Goal: Task Accomplishment & Management: Use online tool/utility

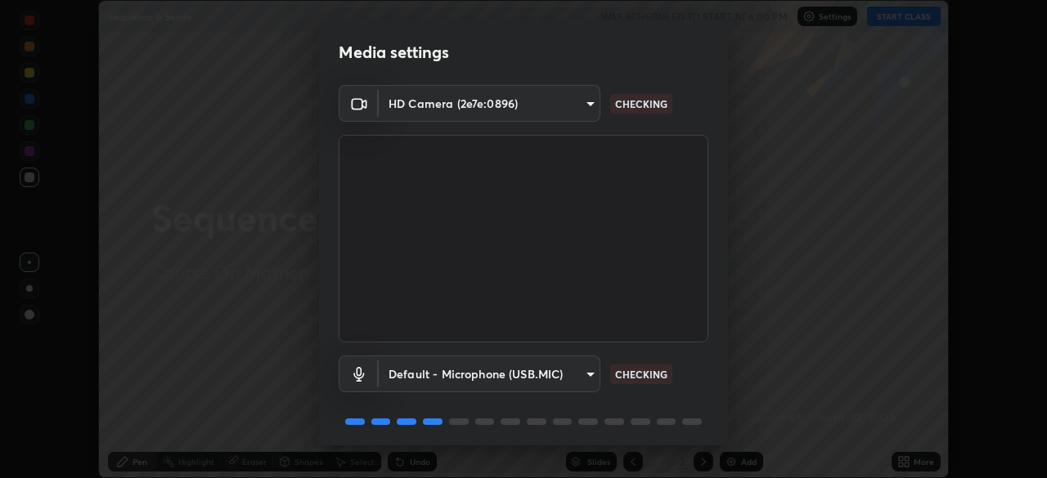
scroll to position [58, 0]
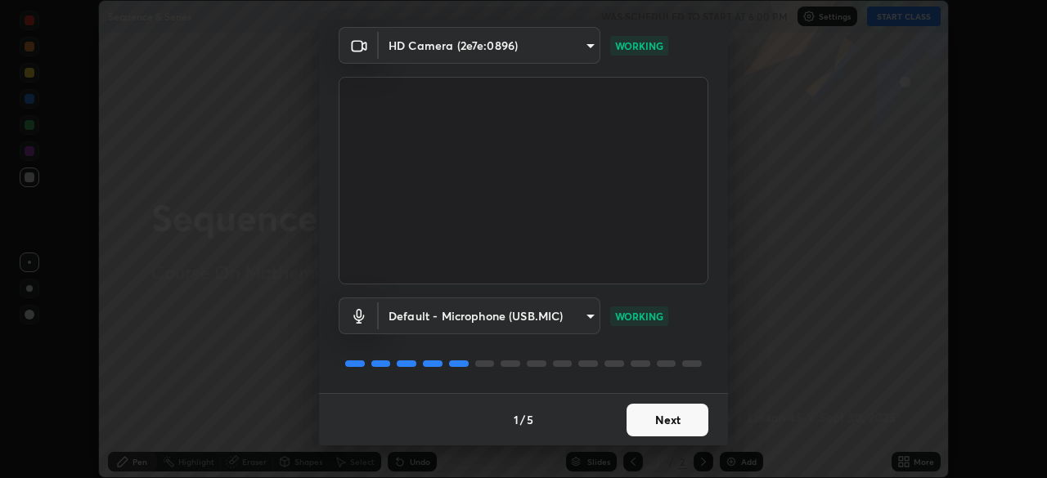
click at [694, 422] on button "Next" at bounding box center [667, 420] width 82 height 33
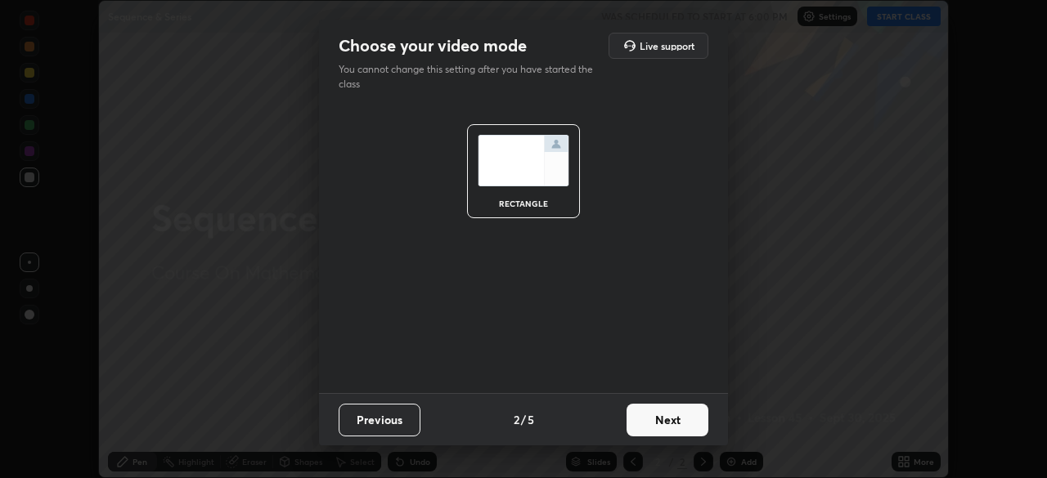
scroll to position [0, 0]
click at [686, 426] on button "Next" at bounding box center [667, 420] width 82 height 33
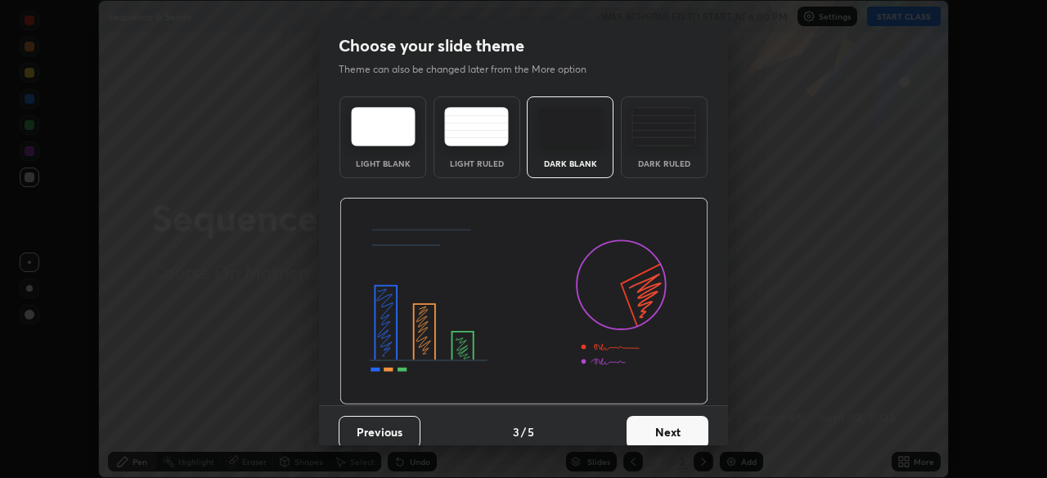
click at [686, 430] on button "Next" at bounding box center [667, 432] width 82 height 33
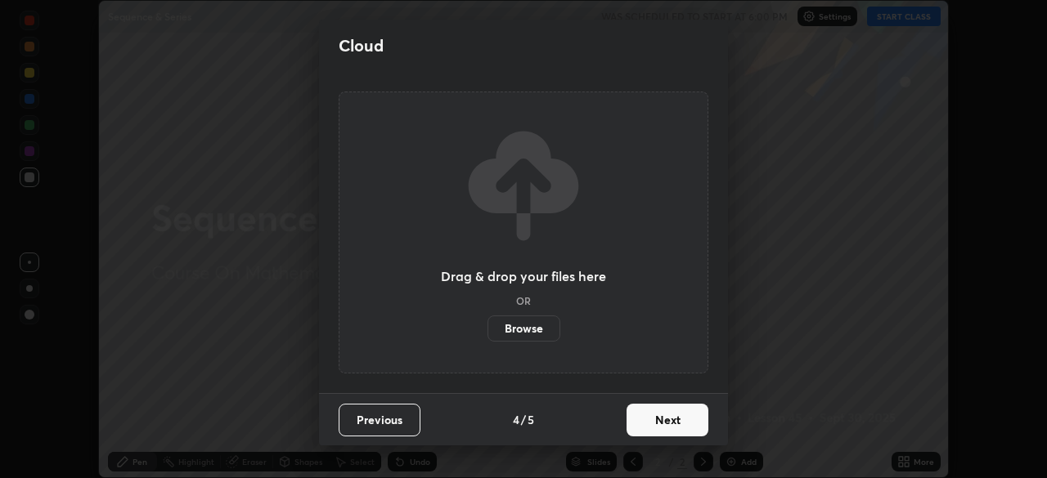
click at [684, 428] on button "Next" at bounding box center [667, 420] width 82 height 33
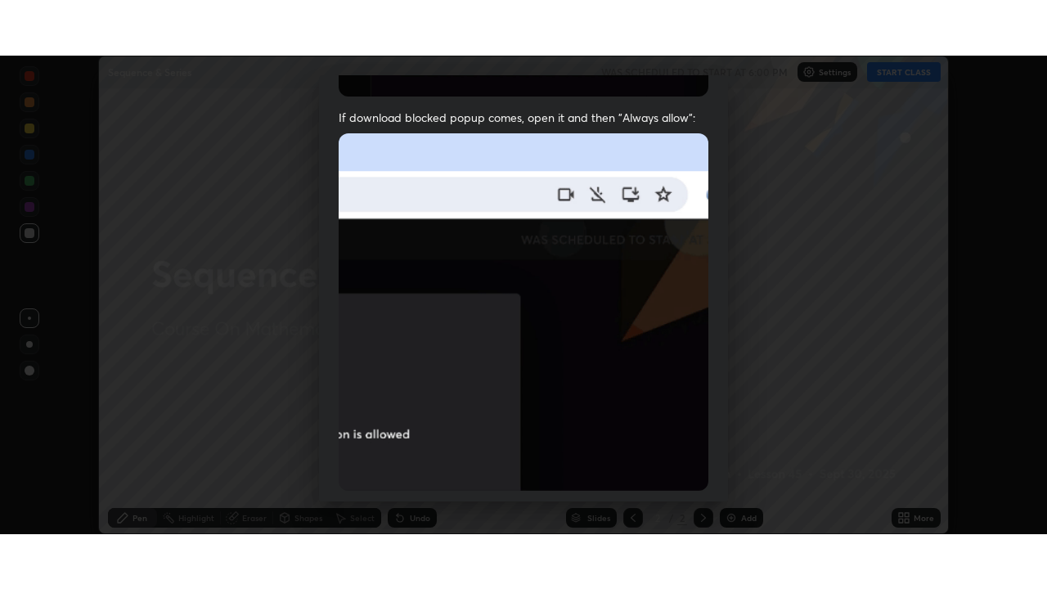
scroll to position [392, 0]
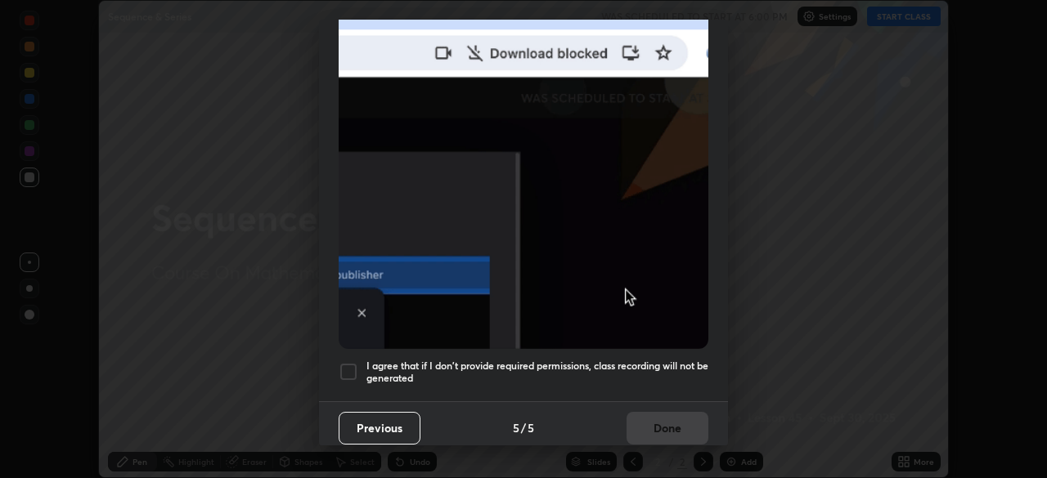
click at [624, 361] on h5 "I agree that if I don't provide required permissions, class recording will not …" at bounding box center [537, 372] width 342 height 25
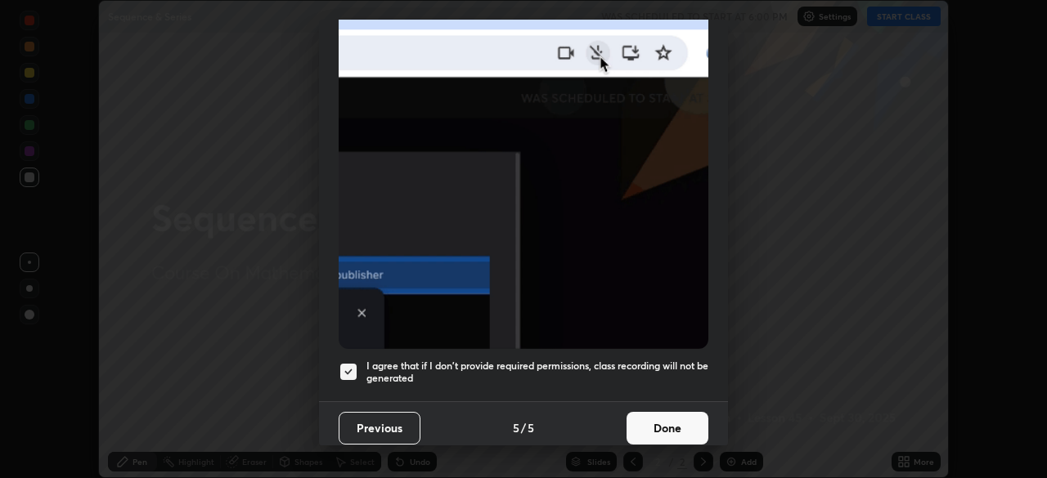
click at [672, 421] on button "Done" at bounding box center [667, 428] width 82 height 33
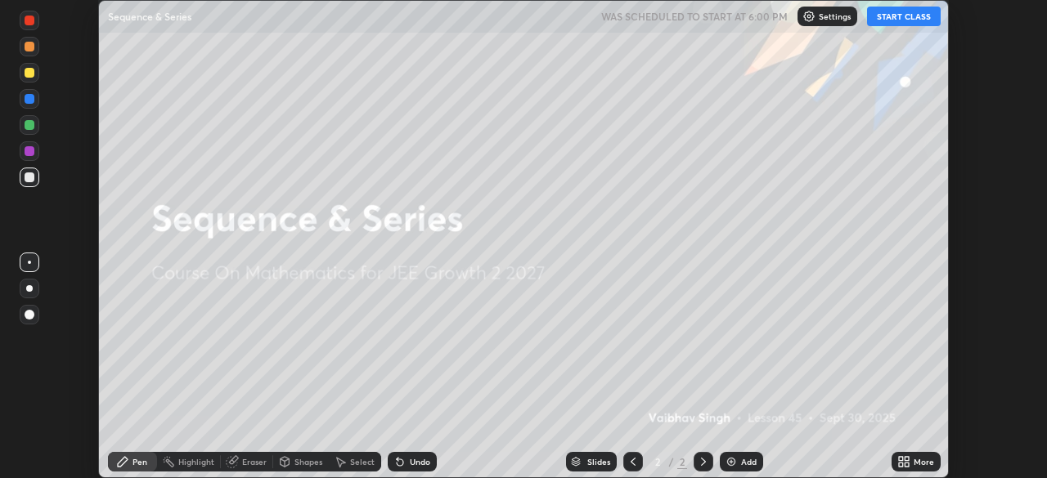
click at [900, 25] on button "START CLASS" at bounding box center [904, 17] width 74 height 20
click at [750, 461] on div "Add" at bounding box center [749, 462] width 16 height 8
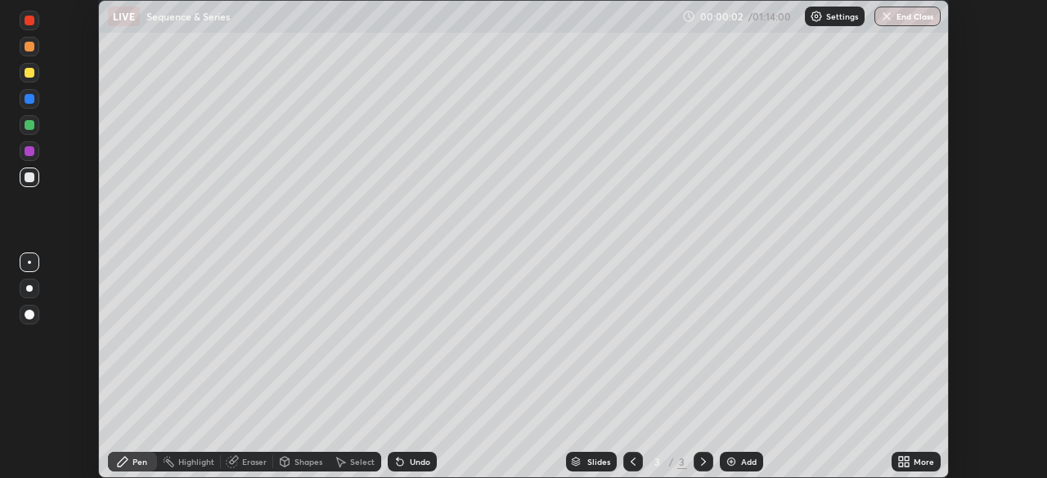
click at [801, 451] on div "Slides 3 / 3 Add" at bounding box center [664, 462] width 455 height 33
click at [28, 289] on div at bounding box center [29, 288] width 7 height 7
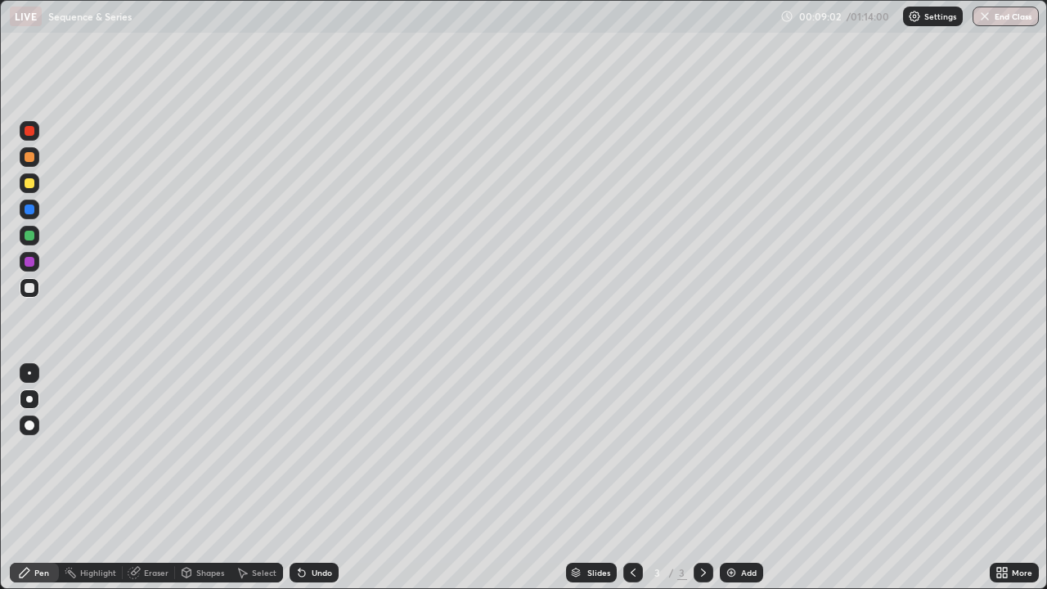
click at [36, 188] on div at bounding box center [30, 183] width 20 height 20
click at [737, 478] on div "Add" at bounding box center [741, 573] width 43 height 20
click at [31, 239] on div at bounding box center [30, 236] width 10 height 10
click at [159, 478] on div "Eraser" at bounding box center [156, 572] width 25 height 8
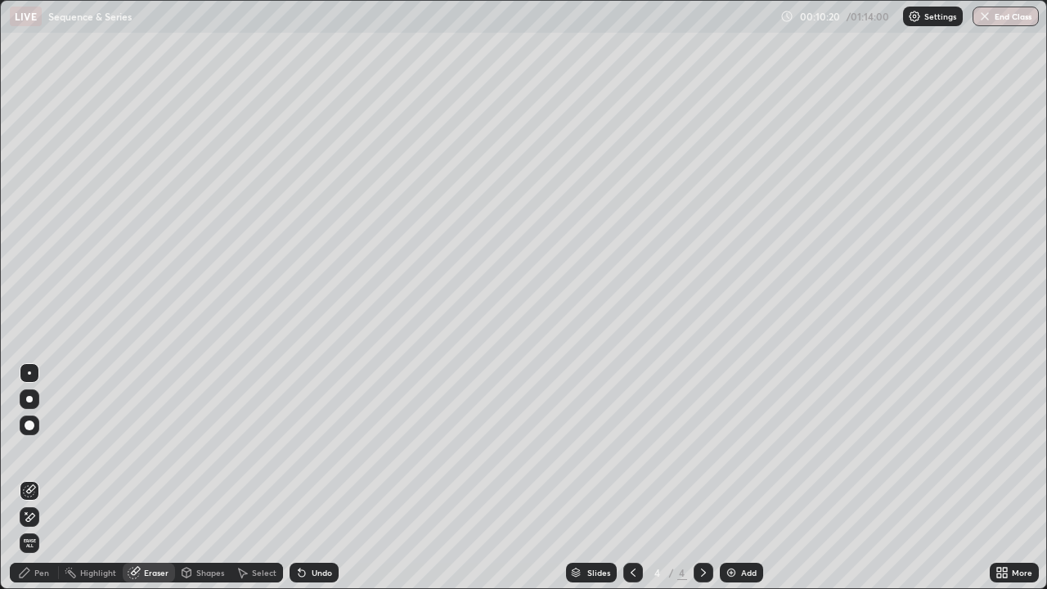
click at [46, 478] on div "Pen" at bounding box center [41, 572] width 15 height 8
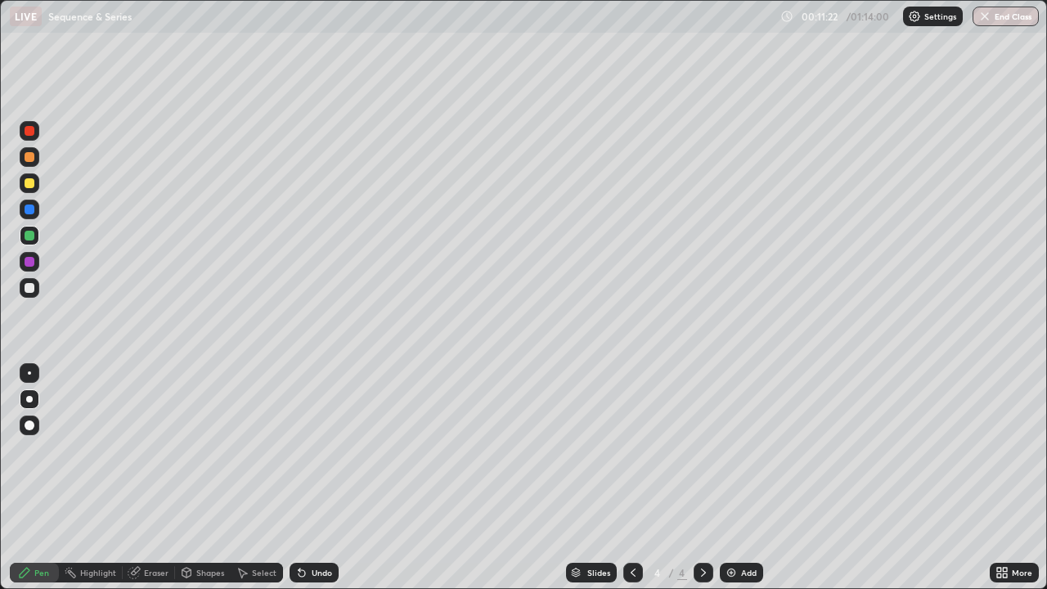
click at [34, 294] on div at bounding box center [30, 288] width 20 height 20
click at [105, 478] on div "Highlight" at bounding box center [98, 572] width 36 height 8
click at [137, 478] on icon at bounding box center [135, 571] width 9 height 8
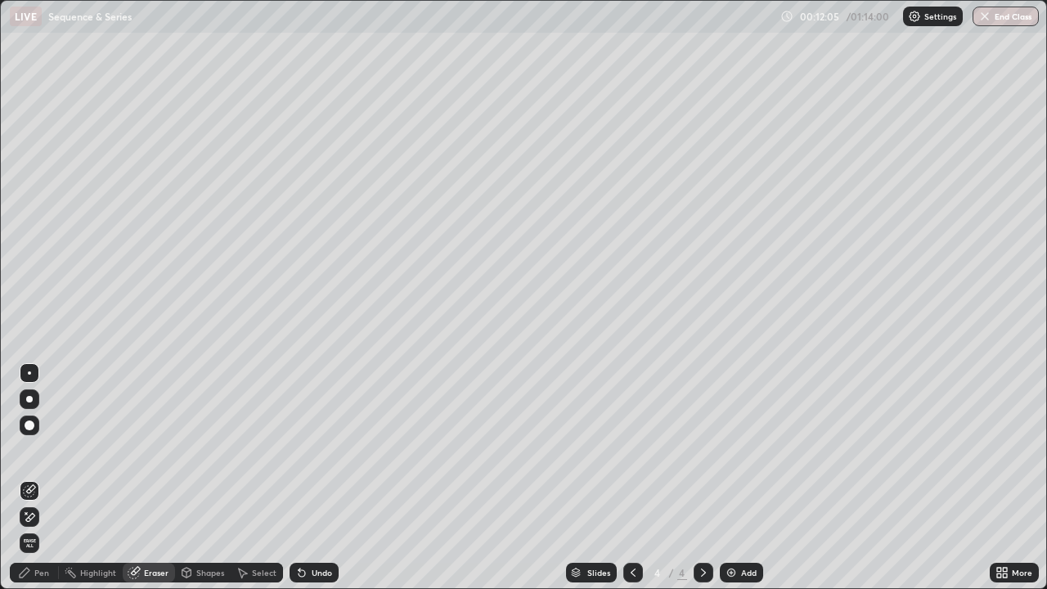
click at [43, 478] on div "Pen" at bounding box center [34, 573] width 49 height 20
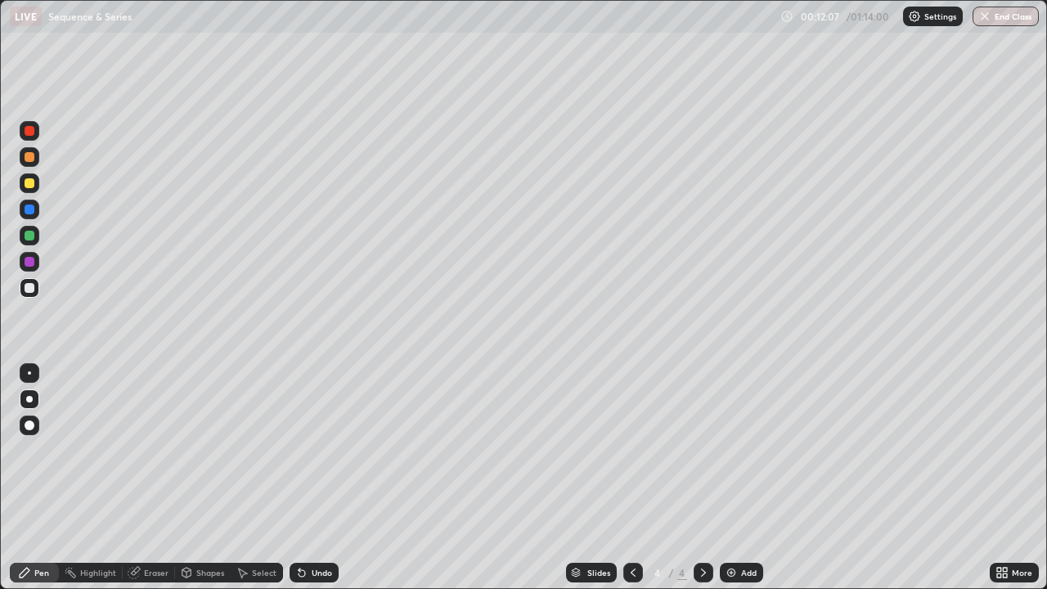
click at [32, 240] on div at bounding box center [30, 236] width 10 height 10
click at [649, 478] on button "Undo" at bounding box center [659, 539] width 47 height 20
click at [730, 478] on img at bounding box center [731, 572] width 13 height 13
click at [631, 478] on icon at bounding box center [632, 572] width 13 height 13
click at [701, 478] on icon at bounding box center [703, 572] width 13 height 13
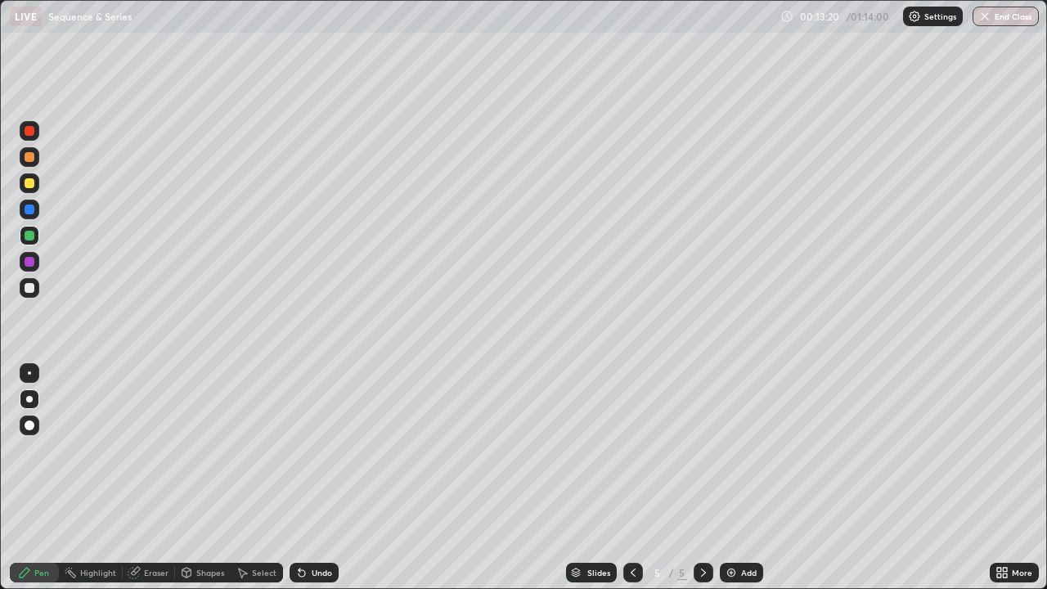
click at [632, 478] on icon at bounding box center [632, 572] width 13 height 13
click at [631, 478] on icon at bounding box center [632, 572] width 13 height 13
click at [696, 478] on div at bounding box center [703, 573] width 20 height 20
click at [702, 478] on icon at bounding box center [703, 572] width 13 height 13
click at [38, 478] on div at bounding box center [29, 458] width 26 height 196
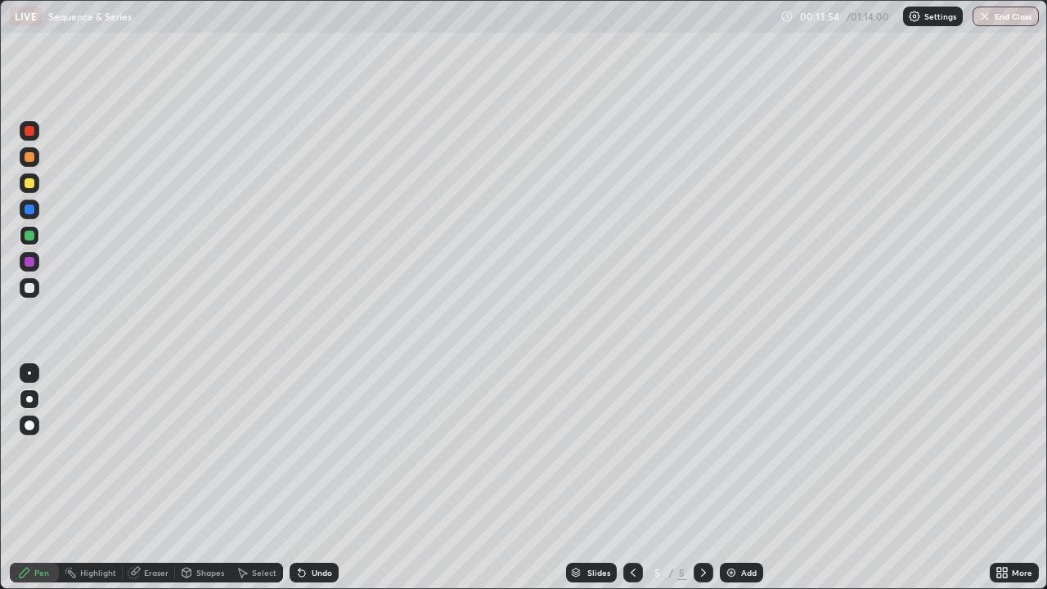
click at [312, 478] on div "Undo" at bounding box center [322, 572] width 20 height 8
click at [631, 478] on icon at bounding box center [632, 572] width 13 height 13
click at [703, 478] on icon at bounding box center [703, 572] width 13 height 13
click at [631, 478] on icon at bounding box center [632, 572] width 13 height 13
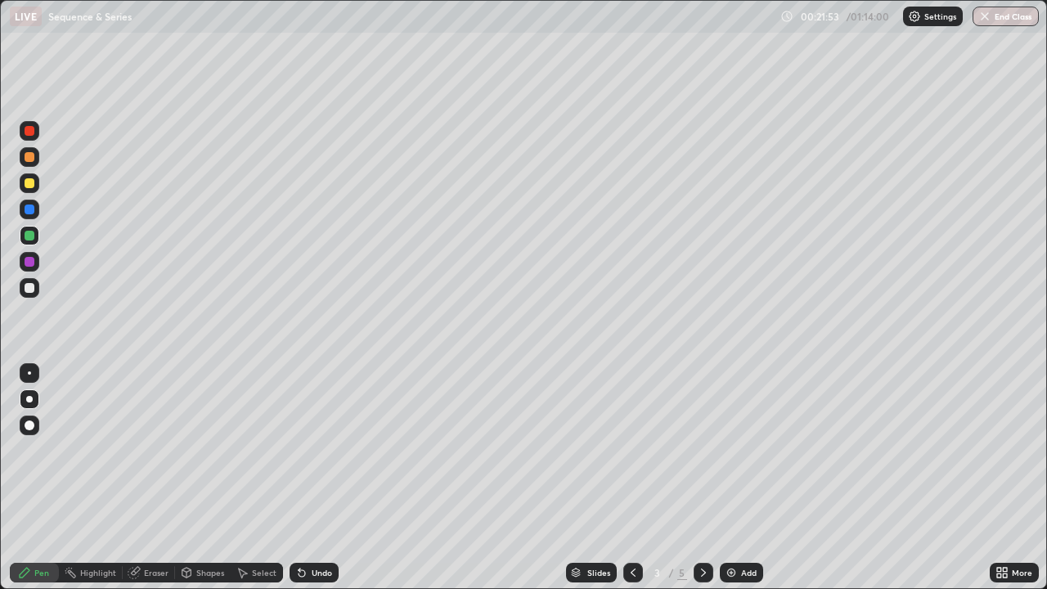
click at [30, 182] on div at bounding box center [30, 183] width 10 height 10
click at [741, 478] on div "Add" at bounding box center [749, 572] width 16 height 8
click at [631, 478] on icon at bounding box center [633, 572] width 5 height 8
click at [699, 478] on icon at bounding box center [703, 572] width 13 height 13
click at [30, 292] on div at bounding box center [30, 288] width 10 height 10
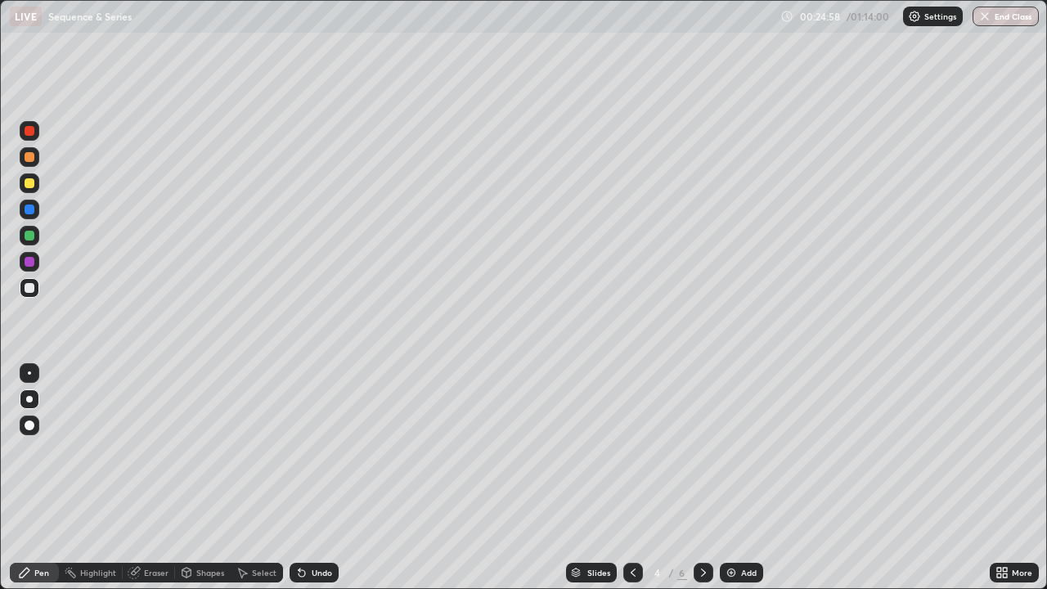
click at [630, 478] on icon at bounding box center [632, 572] width 13 height 13
click at [702, 478] on icon at bounding box center [703, 572] width 13 height 13
click at [631, 478] on icon at bounding box center [632, 572] width 13 height 13
click at [702, 478] on icon at bounding box center [703, 572] width 13 height 13
click at [631, 478] on icon at bounding box center [632, 572] width 13 height 13
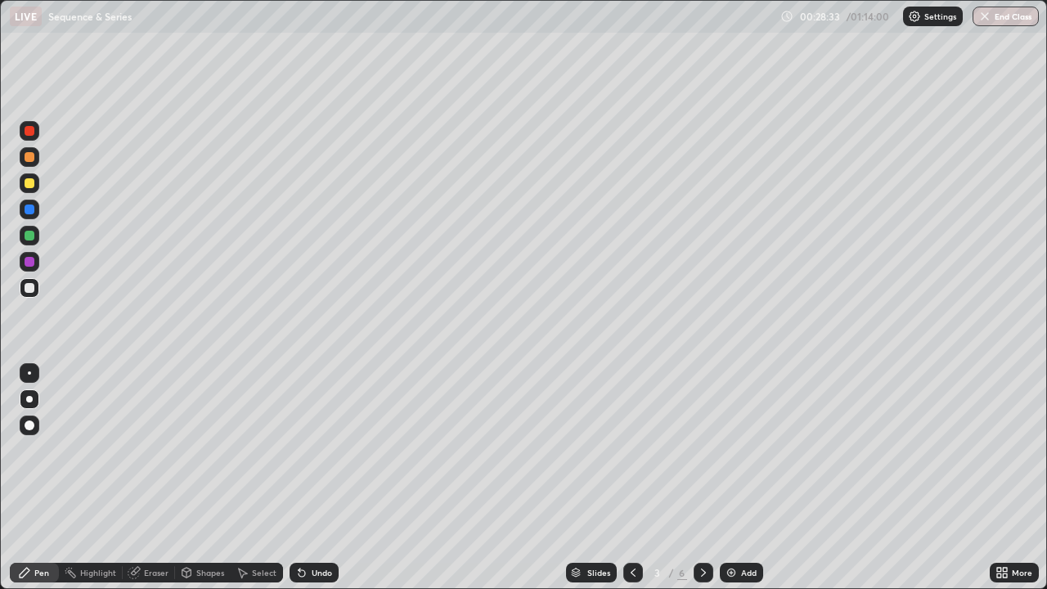
click at [702, 478] on icon at bounding box center [703, 572] width 13 height 13
click at [633, 478] on icon at bounding box center [632, 572] width 13 height 13
click at [35, 191] on div at bounding box center [30, 183] width 20 height 20
click at [738, 478] on div "Add" at bounding box center [741, 573] width 43 height 20
click at [28, 294] on div at bounding box center [30, 288] width 20 height 20
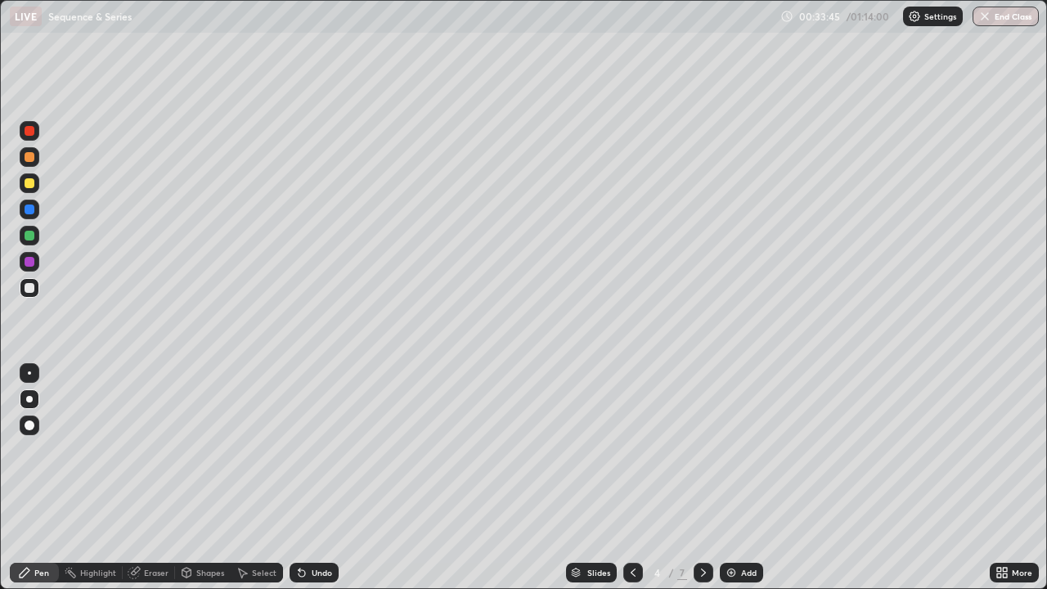
click at [631, 478] on icon at bounding box center [632, 572] width 13 height 13
click at [702, 478] on icon at bounding box center [703, 572] width 13 height 13
click at [734, 478] on img at bounding box center [731, 572] width 13 height 13
click at [638, 478] on div at bounding box center [633, 573] width 20 height 20
click at [702, 478] on icon at bounding box center [703, 572] width 13 height 13
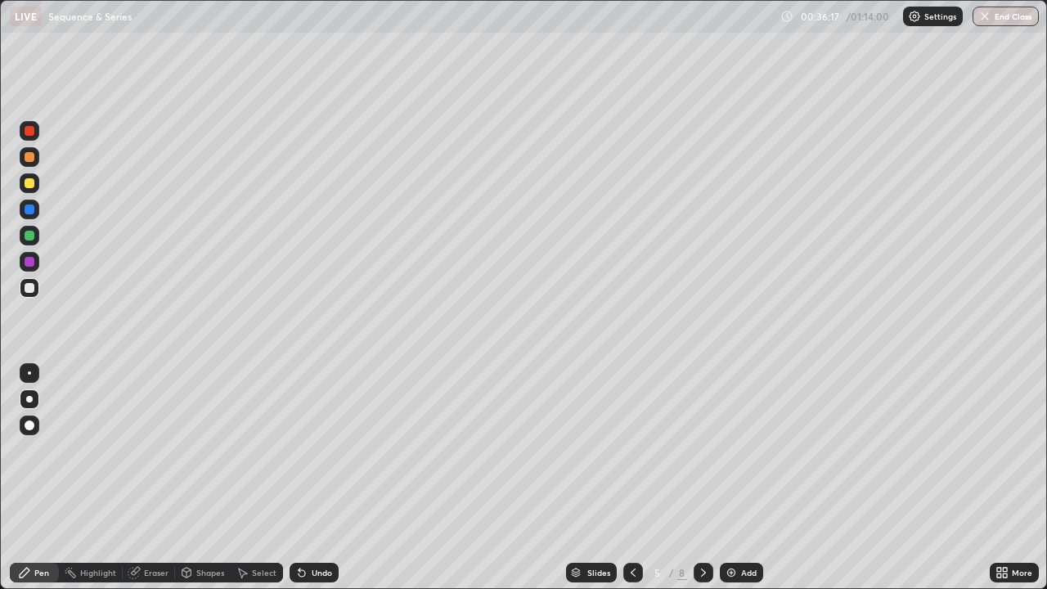
click at [312, 478] on div "Undo" at bounding box center [322, 572] width 20 height 8
click at [312, 478] on div "Undo" at bounding box center [313, 573] width 49 height 20
click at [312, 478] on div "Undo" at bounding box center [322, 572] width 20 height 8
click at [631, 478] on icon at bounding box center [632, 572] width 13 height 13
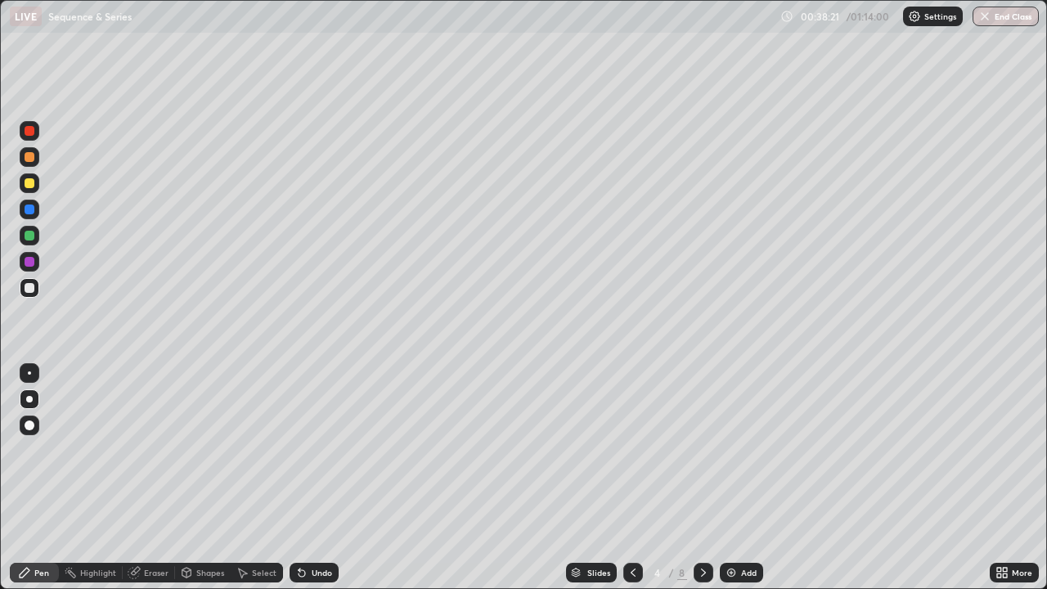
click at [147, 478] on div "Eraser" at bounding box center [149, 573] width 52 height 20
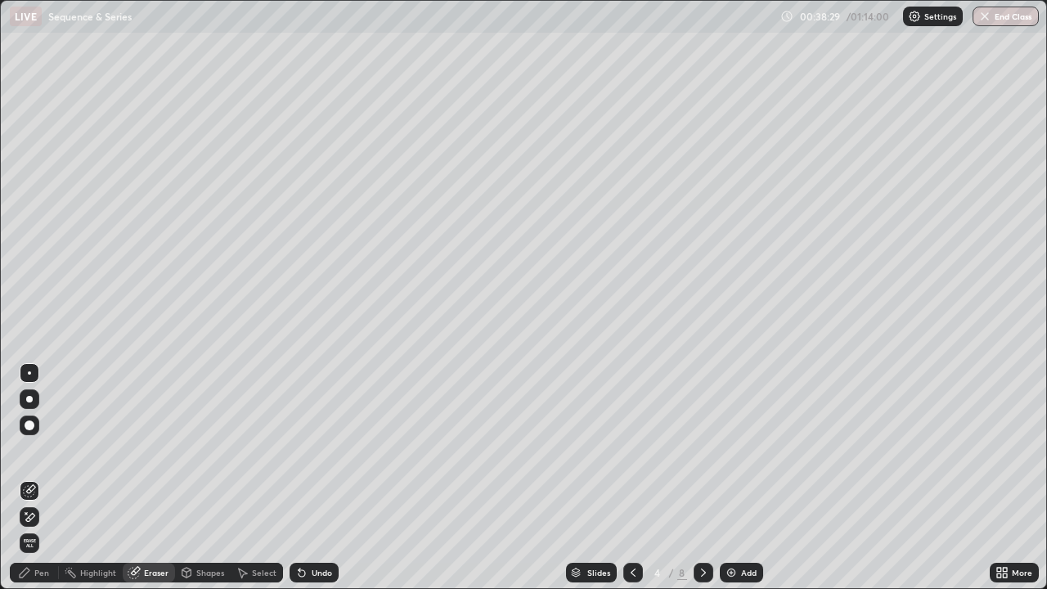
click at [47, 478] on div "Pen" at bounding box center [41, 572] width 15 height 8
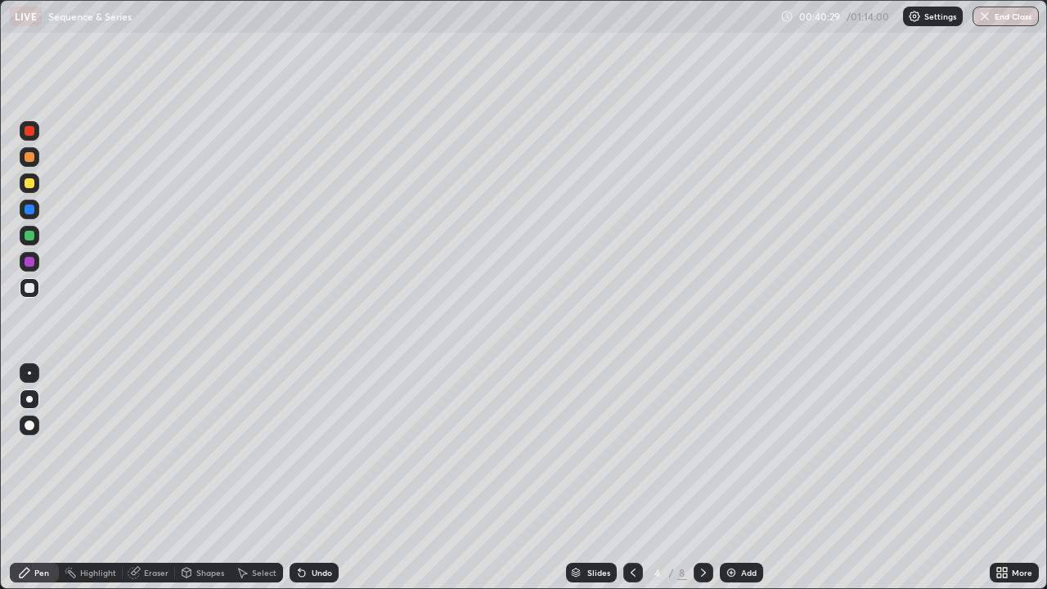
click at [631, 478] on icon at bounding box center [632, 572] width 13 height 13
click at [151, 478] on div "Eraser" at bounding box center [156, 572] width 25 height 8
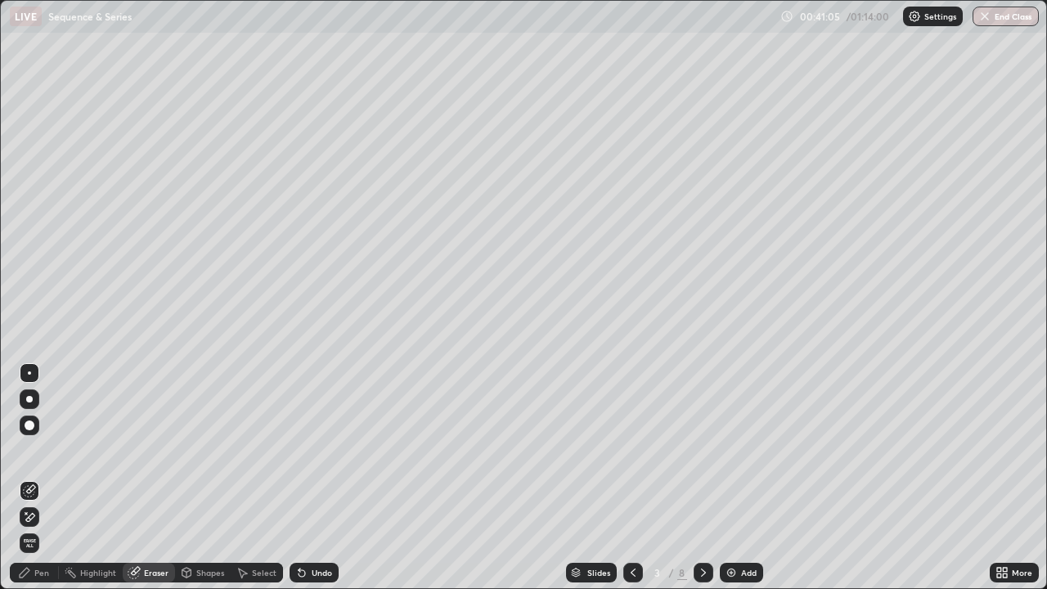
click at [45, 478] on div "Pen" at bounding box center [34, 573] width 49 height 20
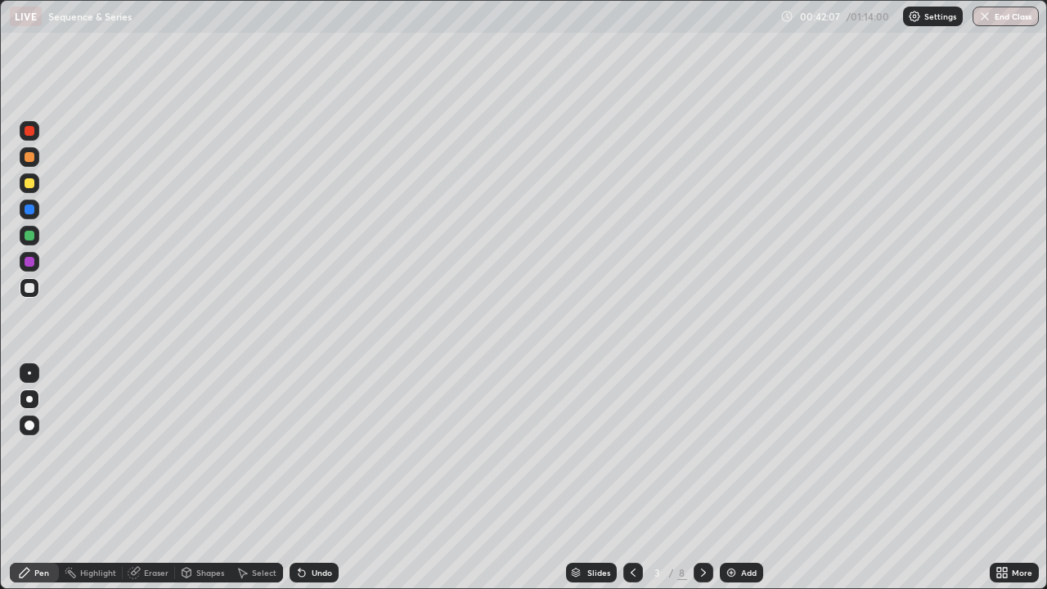
click at [139, 478] on icon at bounding box center [134, 572] width 13 height 13
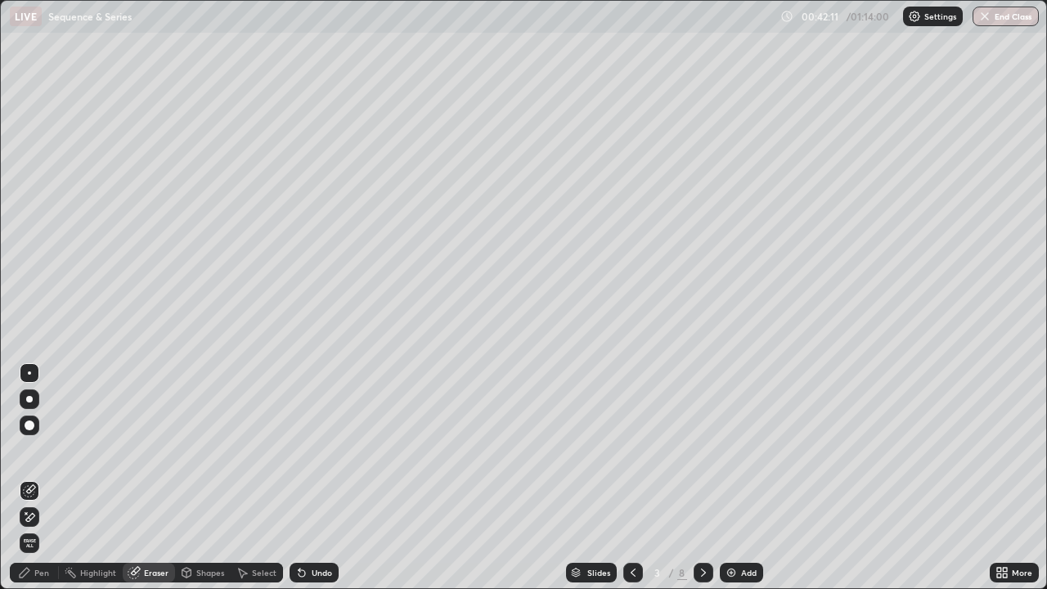
click at [37, 478] on div "Pen" at bounding box center [41, 572] width 15 height 8
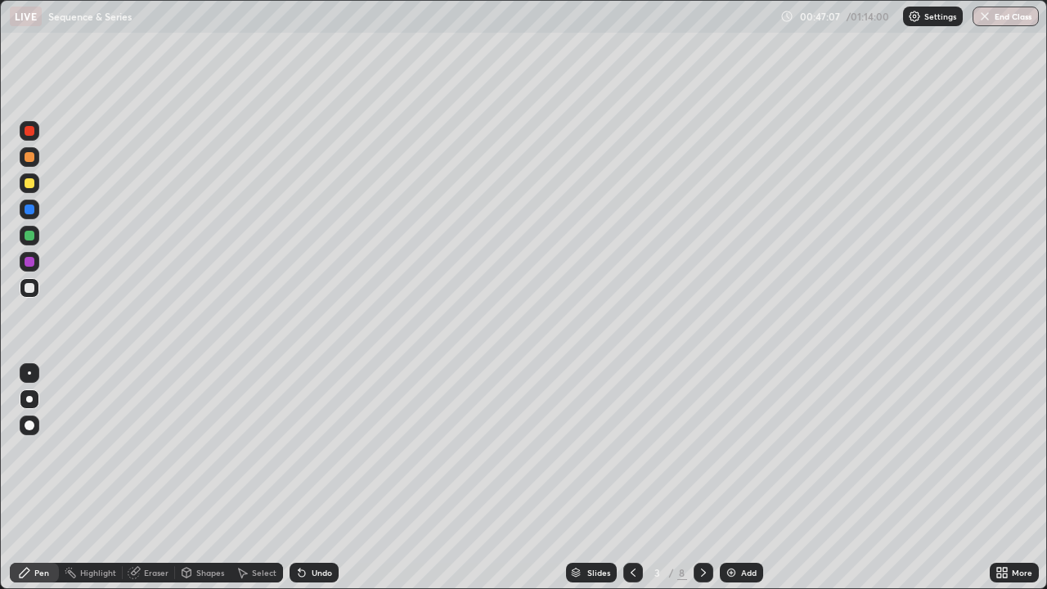
click at [741, 478] on div "Add" at bounding box center [749, 572] width 16 height 8
click at [144, 478] on div "Eraser" at bounding box center [156, 572] width 25 height 8
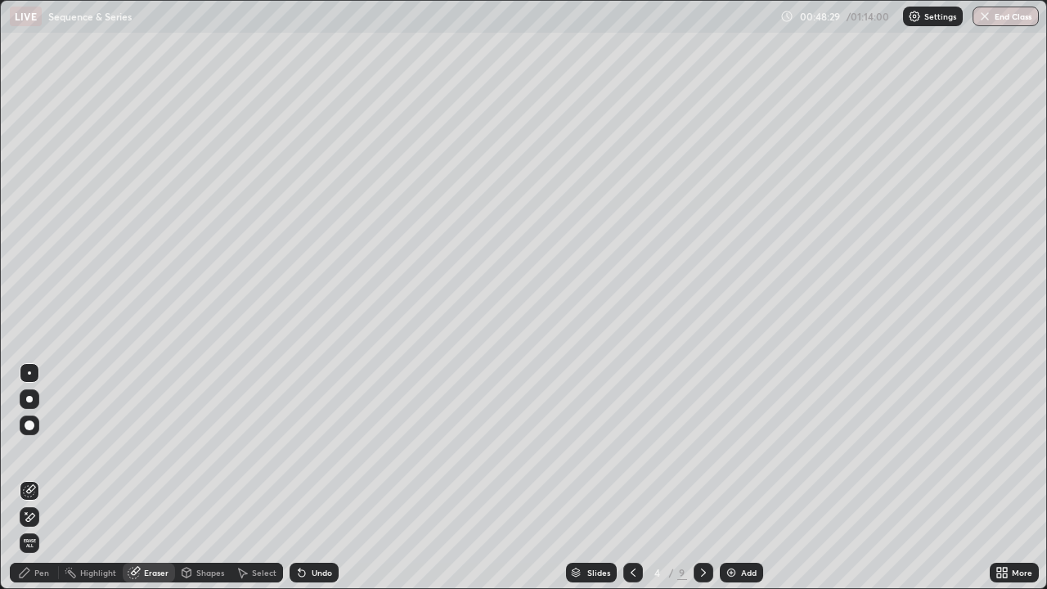
click at [47, 478] on div "Pen" at bounding box center [41, 572] width 15 height 8
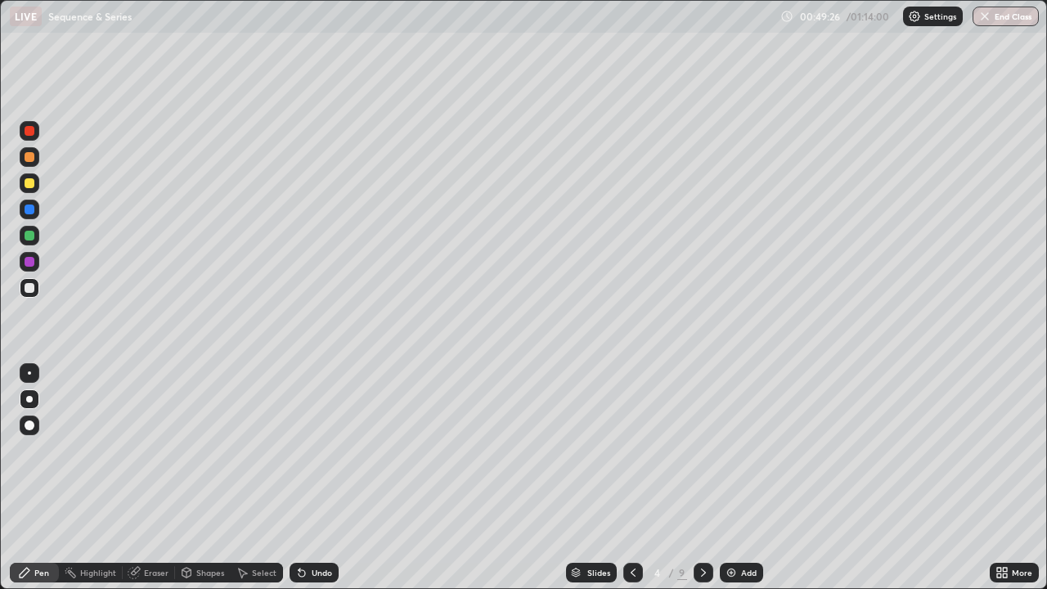
click at [32, 185] on div at bounding box center [30, 183] width 10 height 10
click at [316, 478] on div "Undo" at bounding box center [313, 573] width 49 height 20
click at [313, 478] on div "Undo" at bounding box center [313, 573] width 49 height 20
click at [315, 478] on div "Undo" at bounding box center [313, 573] width 49 height 20
click at [318, 478] on div "Undo" at bounding box center [322, 572] width 20 height 8
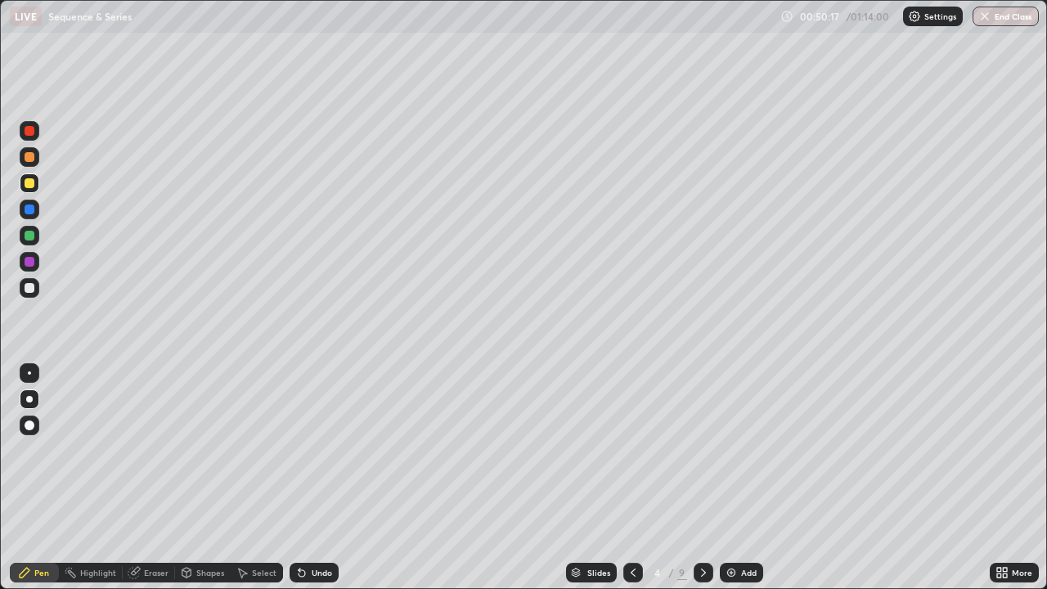
click at [317, 478] on div "Undo" at bounding box center [322, 572] width 20 height 8
click at [322, 478] on div "Undo" at bounding box center [313, 573] width 49 height 20
click at [303, 478] on div "Undo" at bounding box center [313, 573] width 49 height 20
click at [28, 288] on div at bounding box center [30, 288] width 10 height 10
click at [151, 478] on div "Eraser" at bounding box center [156, 572] width 25 height 8
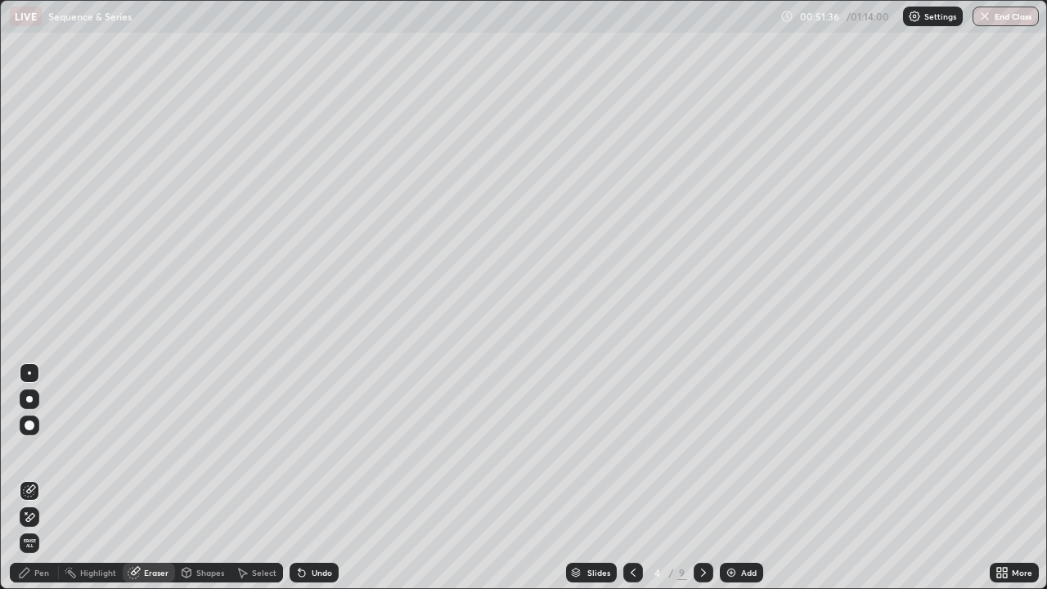
click at [40, 478] on div "Pen" at bounding box center [41, 572] width 15 height 8
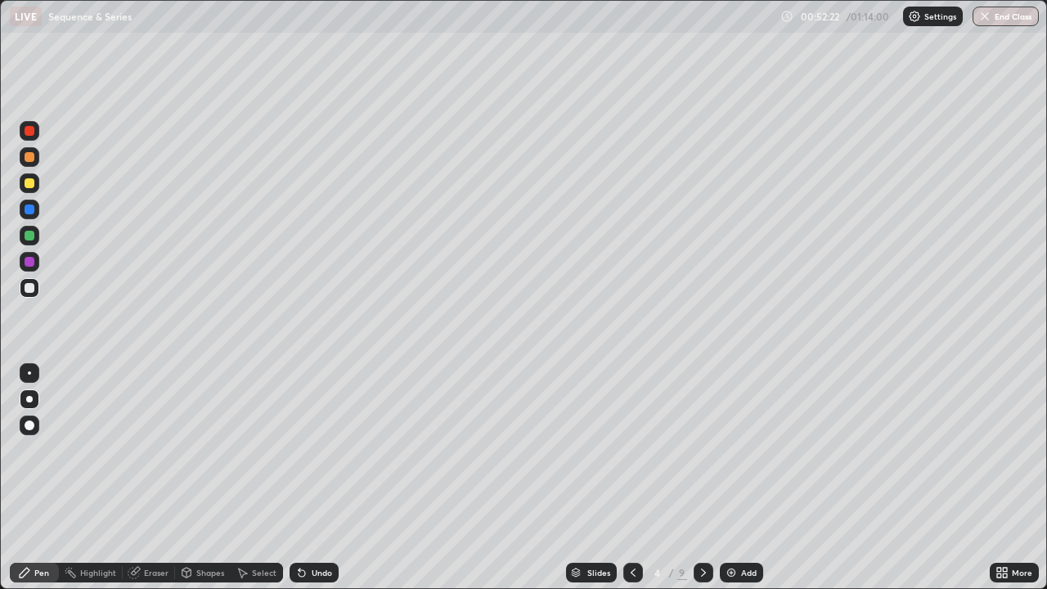
click at [796, 478] on div "Slides 4 / 9 Add" at bounding box center [664, 572] width 651 height 33
click at [631, 478] on icon at bounding box center [632, 572] width 13 height 13
click at [702, 478] on icon at bounding box center [703, 572] width 13 height 13
click at [733, 478] on img at bounding box center [731, 572] width 13 height 13
click at [624, 478] on div at bounding box center [632, 573] width 20 height 20
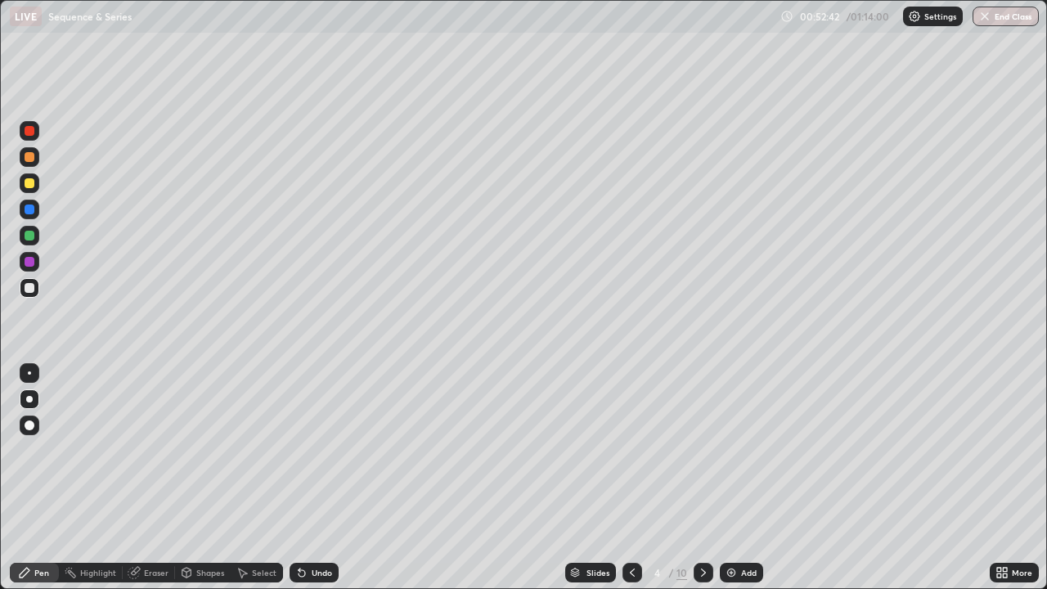
click at [631, 478] on icon at bounding box center [632, 572] width 13 height 13
click at [700, 478] on icon at bounding box center [703, 572] width 13 height 13
click at [703, 478] on icon at bounding box center [703, 572] width 13 height 13
click at [627, 478] on div at bounding box center [632, 573] width 20 height 20
click at [702, 478] on icon at bounding box center [703, 572] width 13 height 13
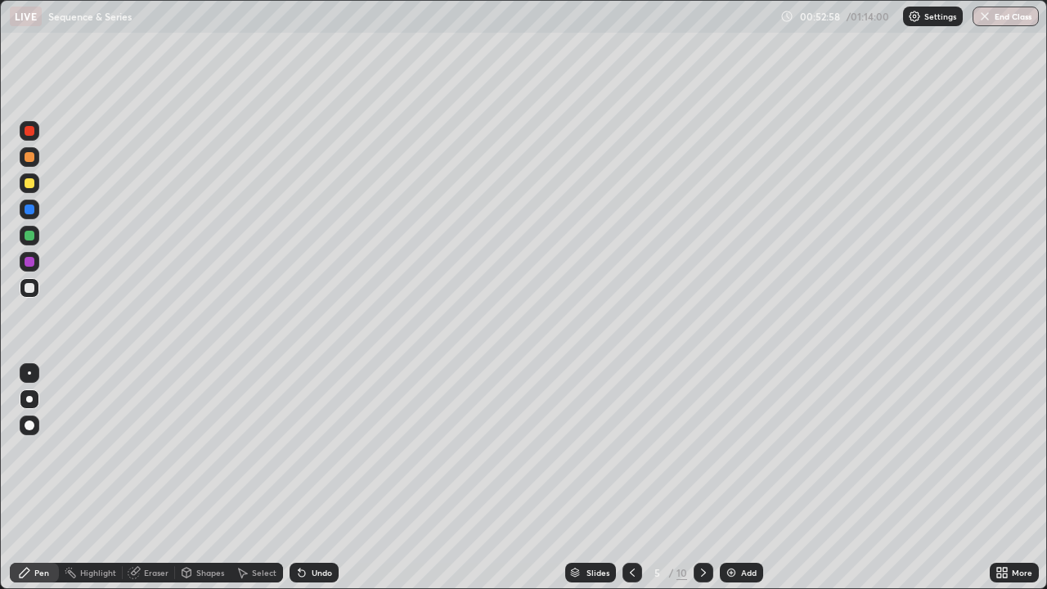
click at [703, 478] on icon at bounding box center [703, 572] width 5 height 8
click at [632, 478] on icon at bounding box center [632, 572] width 13 height 13
click at [631, 478] on icon at bounding box center [632, 572] width 13 height 13
click at [702, 478] on icon at bounding box center [703, 572] width 13 height 13
click at [632, 478] on icon at bounding box center [632, 572] width 13 height 13
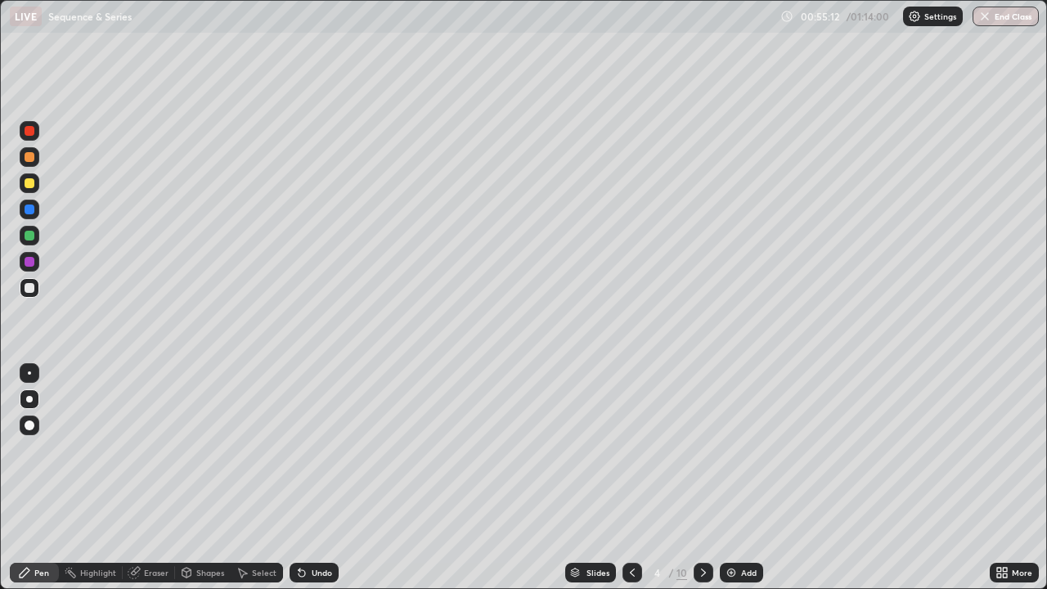
click at [1000, 19] on button "End Class" at bounding box center [1005, 17] width 66 height 20
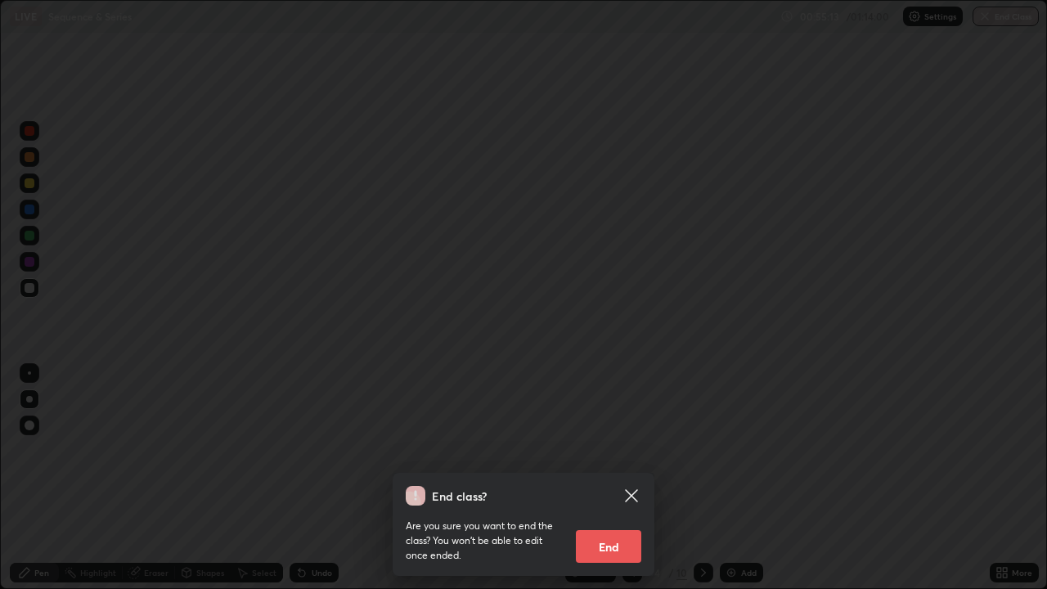
click at [613, 478] on button "End" at bounding box center [608, 546] width 65 height 33
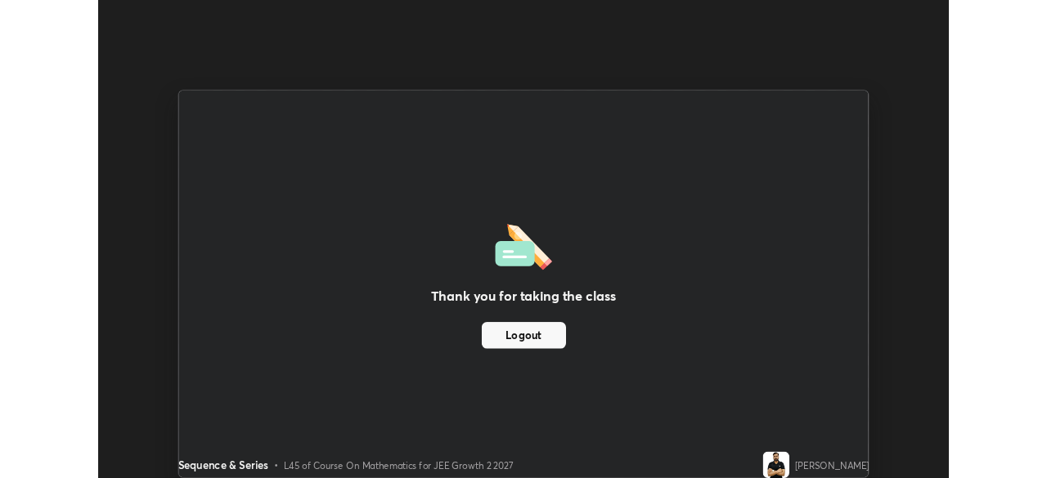
scroll to position [81299, 80731]
